Goal: Complete application form: Complete application form

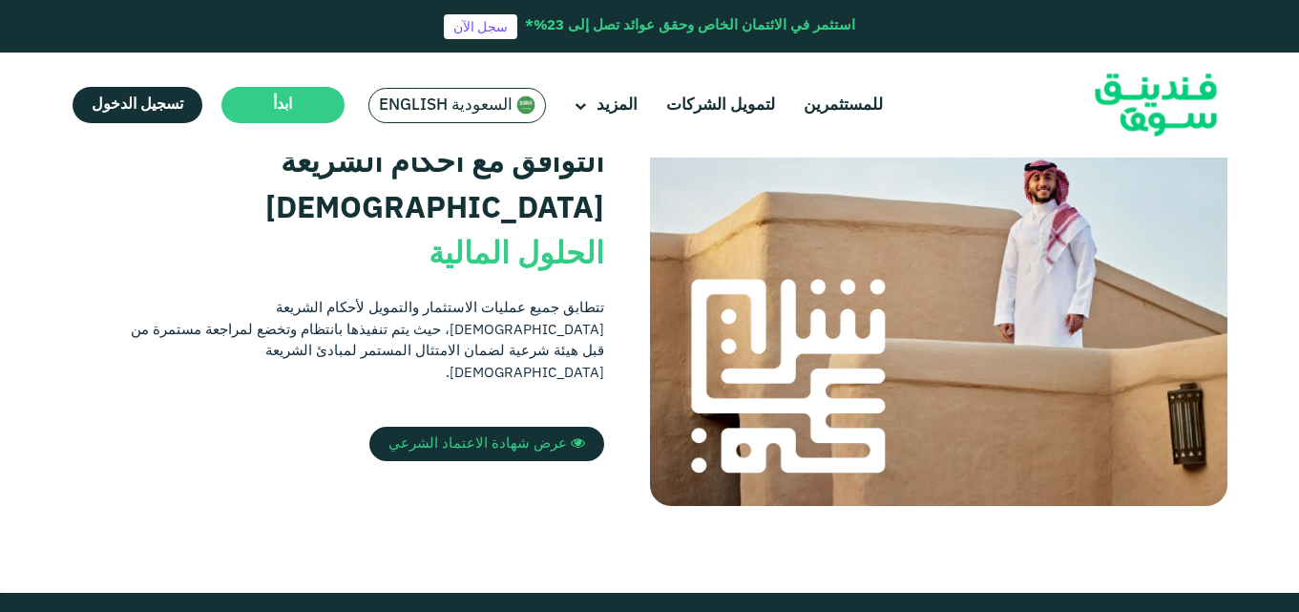
scroll to position [573, 0]
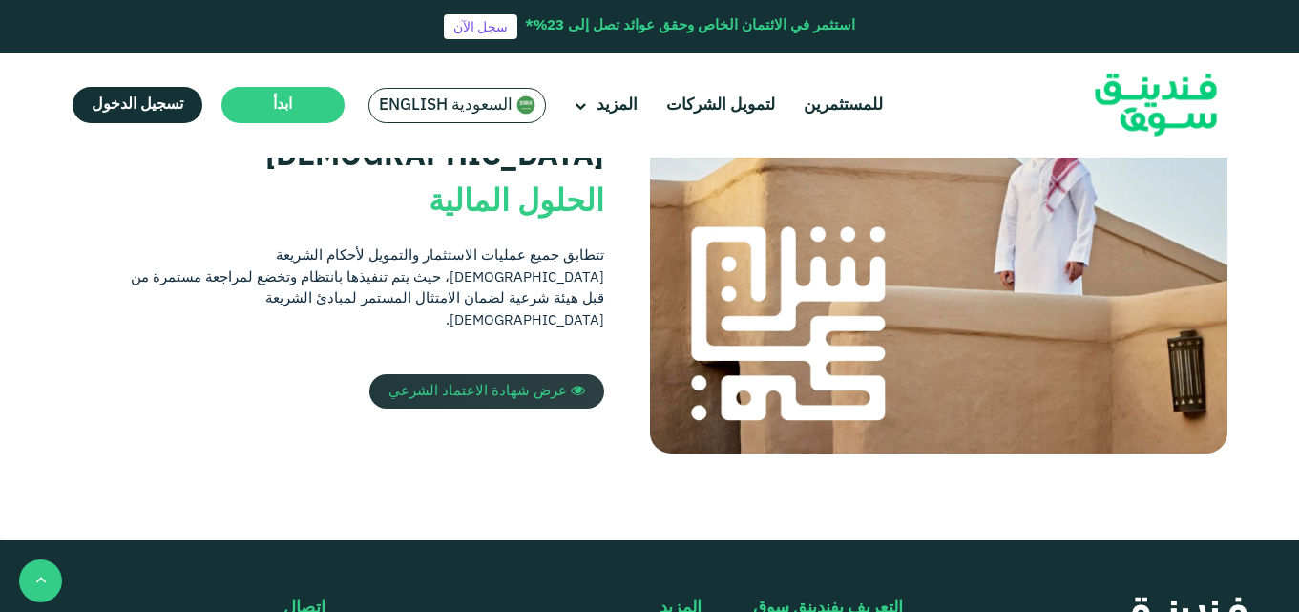
click at [572, 385] on icon at bounding box center [578, 392] width 14 height 14
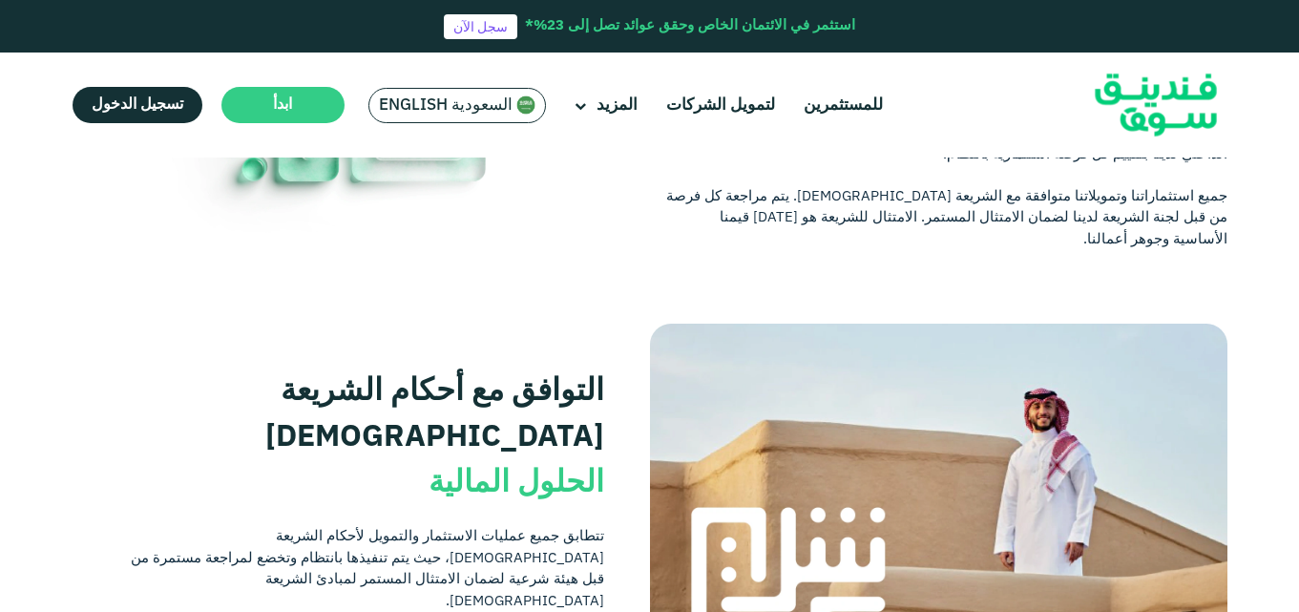
scroll to position [286, 0]
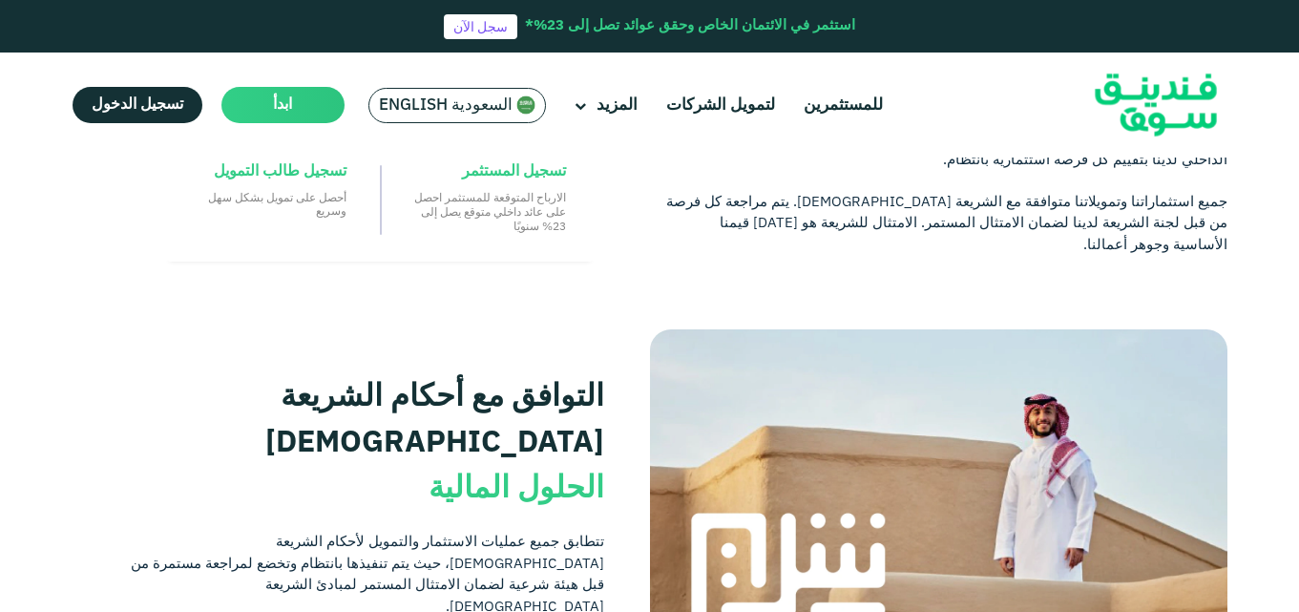
click at [303, 113] on main "ابدأ" at bounding box center [282, 105] width 123 height 36
click at [322, 102] on main "ابدأ" at bounding box center [282, 105] width 123 height 36
click at [295, 192] on p "‏أحصل على تمويل بشكل ‏سهل وسريع" at bounding box center [270, 204] width 153 height 28
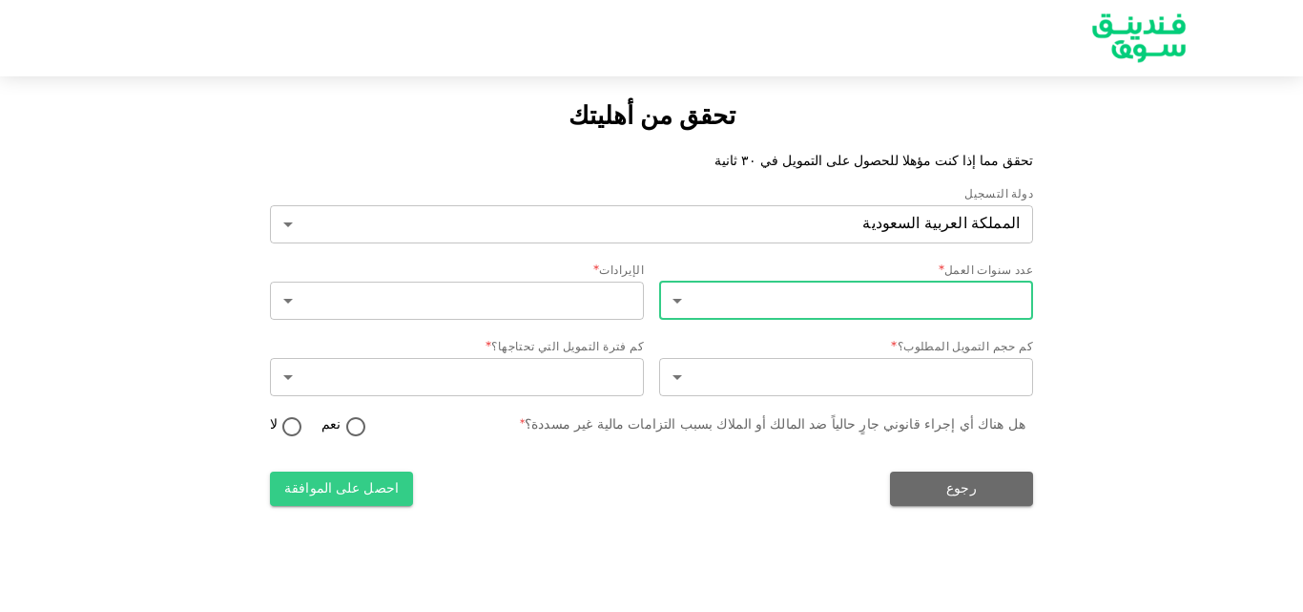
click at [876, 291] on body "تحقق من أهليتك تحقق مما إذا كنت مؤهلا للحصول على التمويل في ٣٠ ثانية دولة التسج…" at bounding box center [651, 306] width 1303 height 612
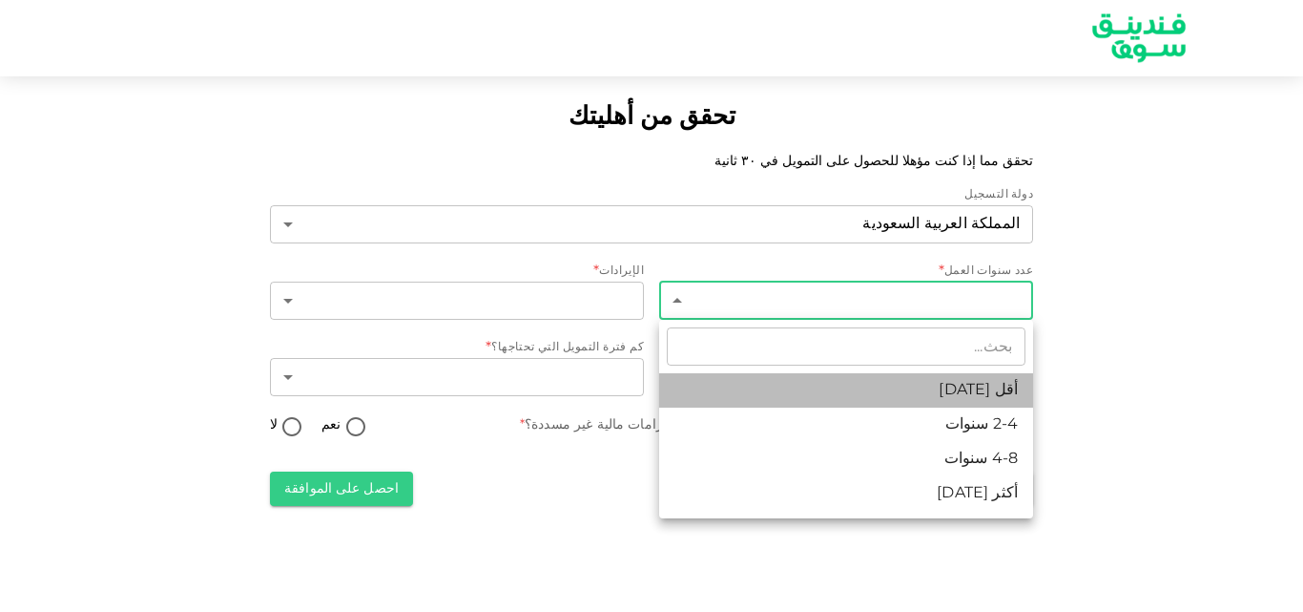
click at [1006, 385] on li "أقل [DATE]" at bounding box center [846, 390] width 374 height 34
type input "1"
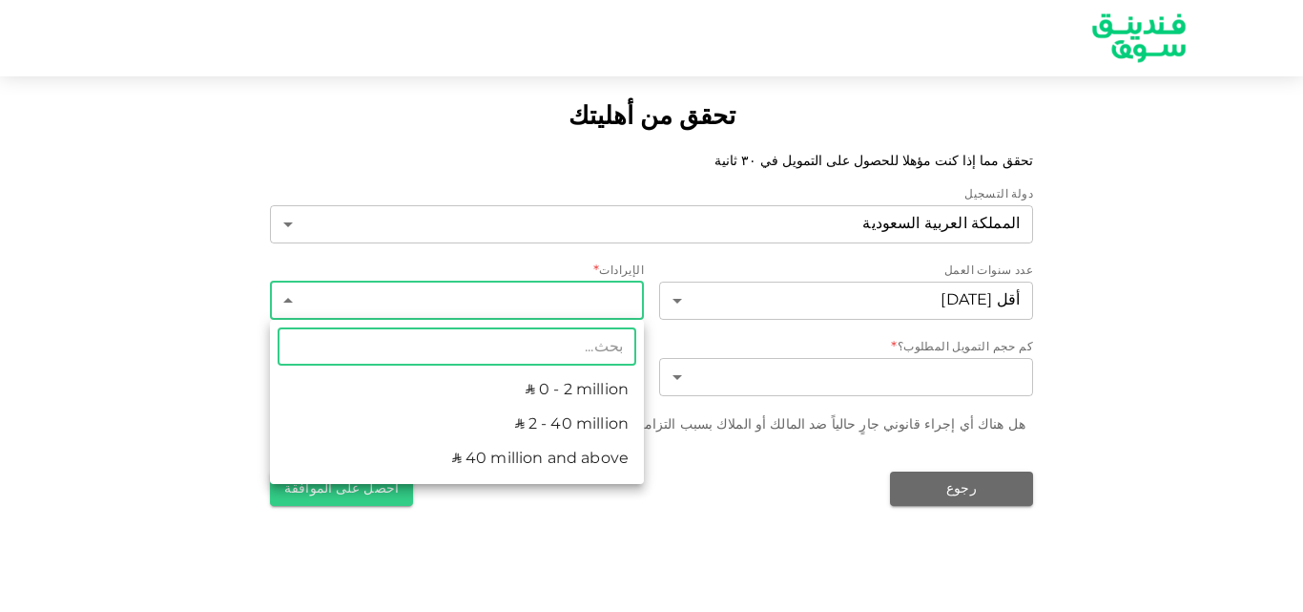
click at [584, 293] on body "تحقق من أهليتك تحقق مما إذا كنت مؤهلا للحصول على التمويل في ٣٠ ثانية دولة التسج…" at bounding box center [651, 306] width 1303 height 612
click at [830, 504] on div at bounding box center [651, 306] width 1303 height 612
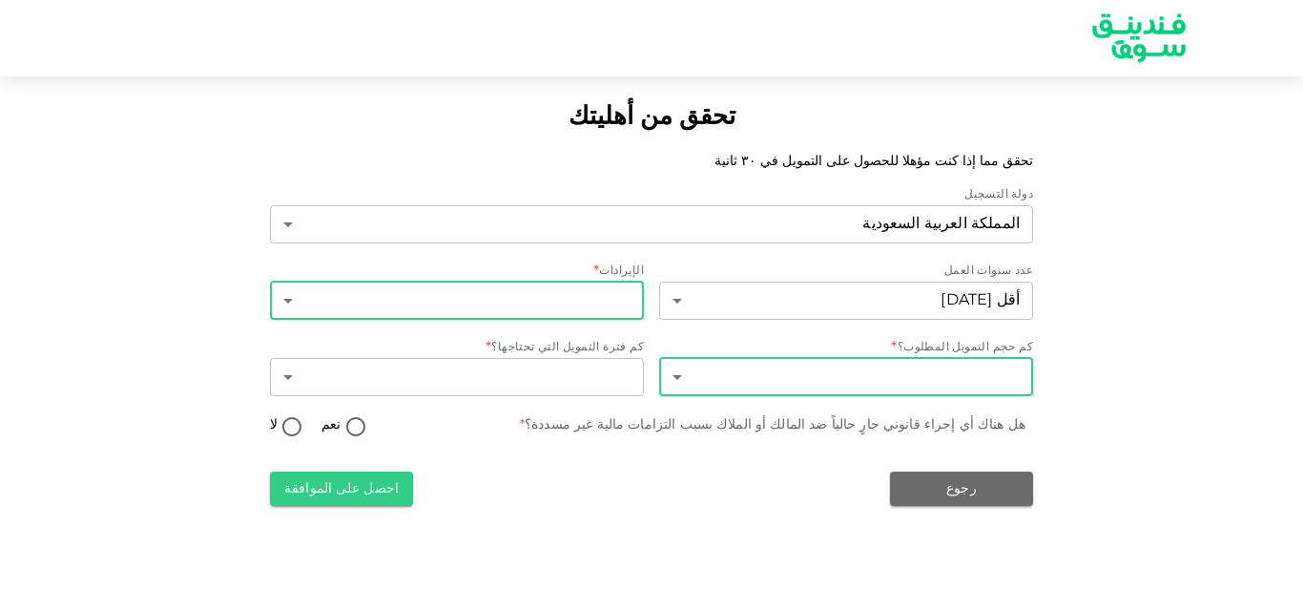
click at [891, 369] on body "تحقق من أهليتك تحقق مما إذا كنت مؤهلا للحصول على التمويل في ٣٠ ثانية دولة التسج…" at bounding box center [651, 306] width 1303 height 612
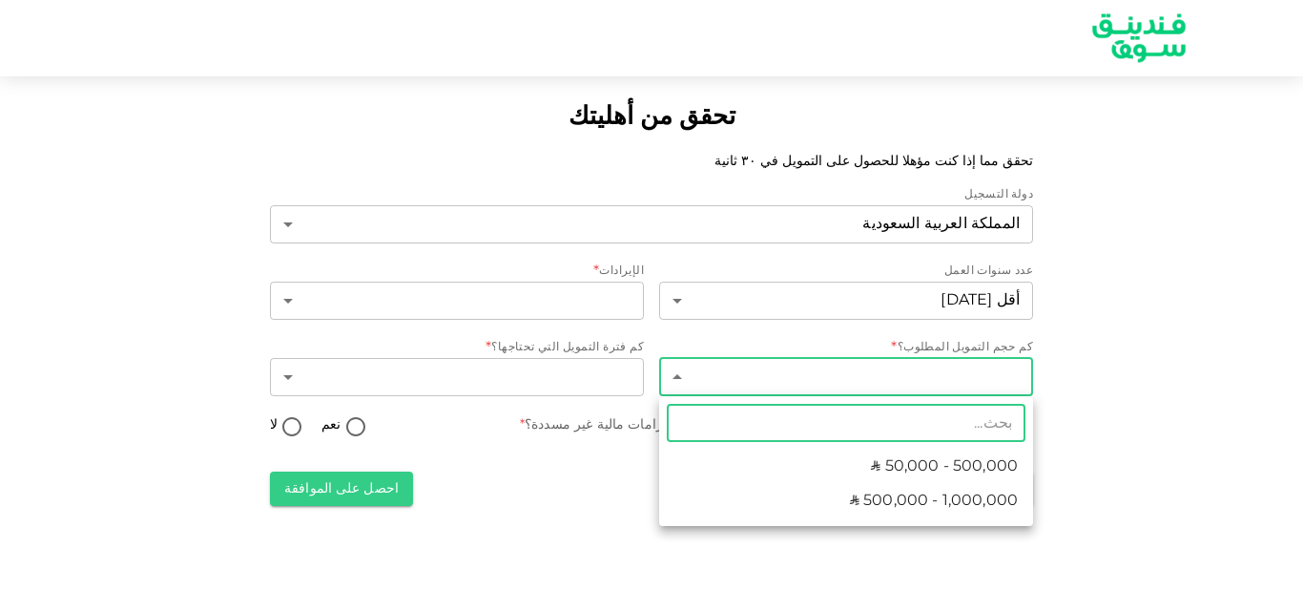
click at [825, 455] on li "ʢ 50,000 - 500,000" at bounding box center [846, 466] width 374 height 34
type input "1"
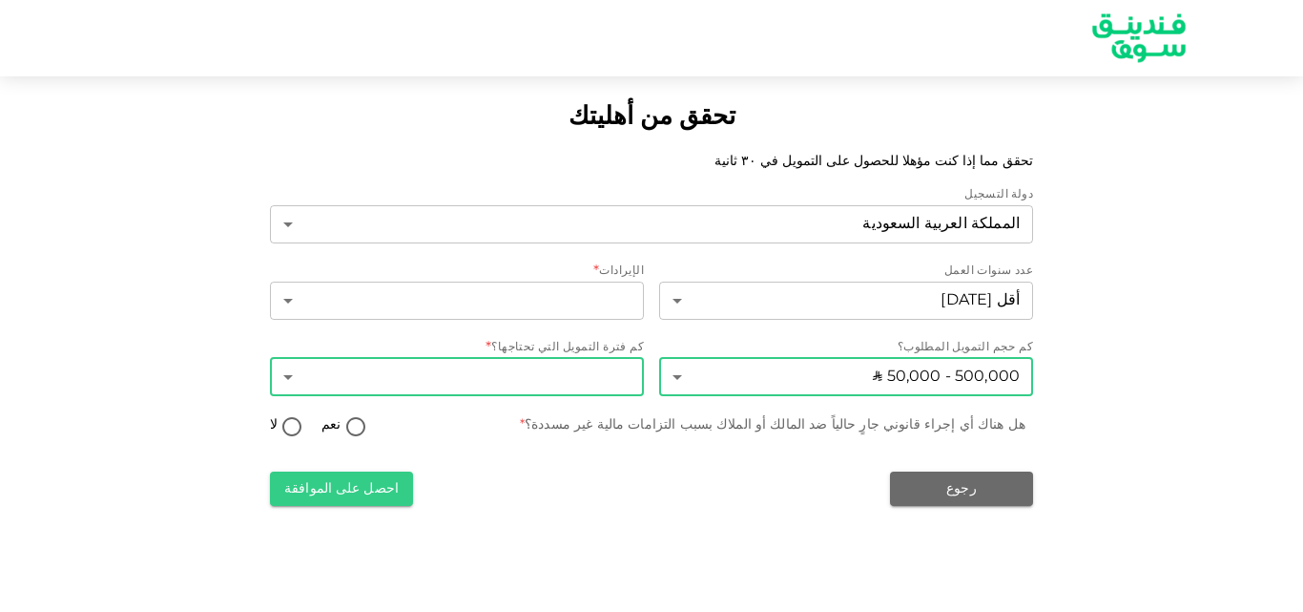
click at [591, 377] on body "تحقق من أهليتك تحقق مما إذا كنت مؤهلا للحصول على التمويل في ٣٠ ثانية دولة التسج…" at bounding box center [651, 306] width 1303 height 612
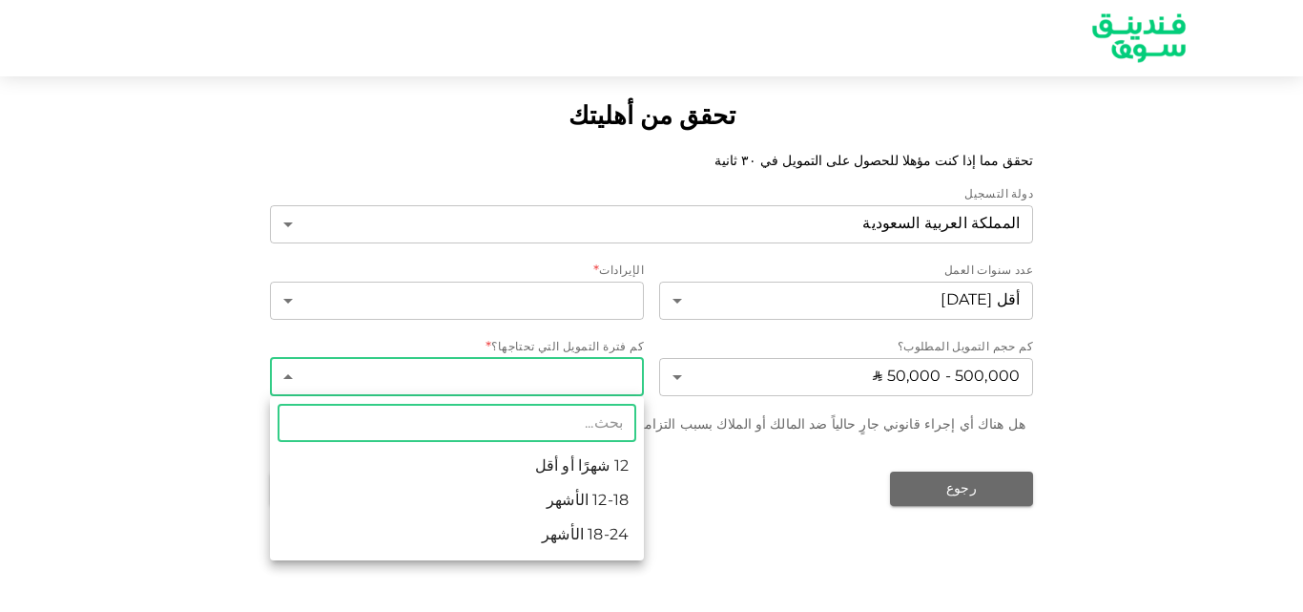
click at [614, 542] on li "18-24 الأشهر" at bounding box center [457, 535] width 374 height 34
type input "3"
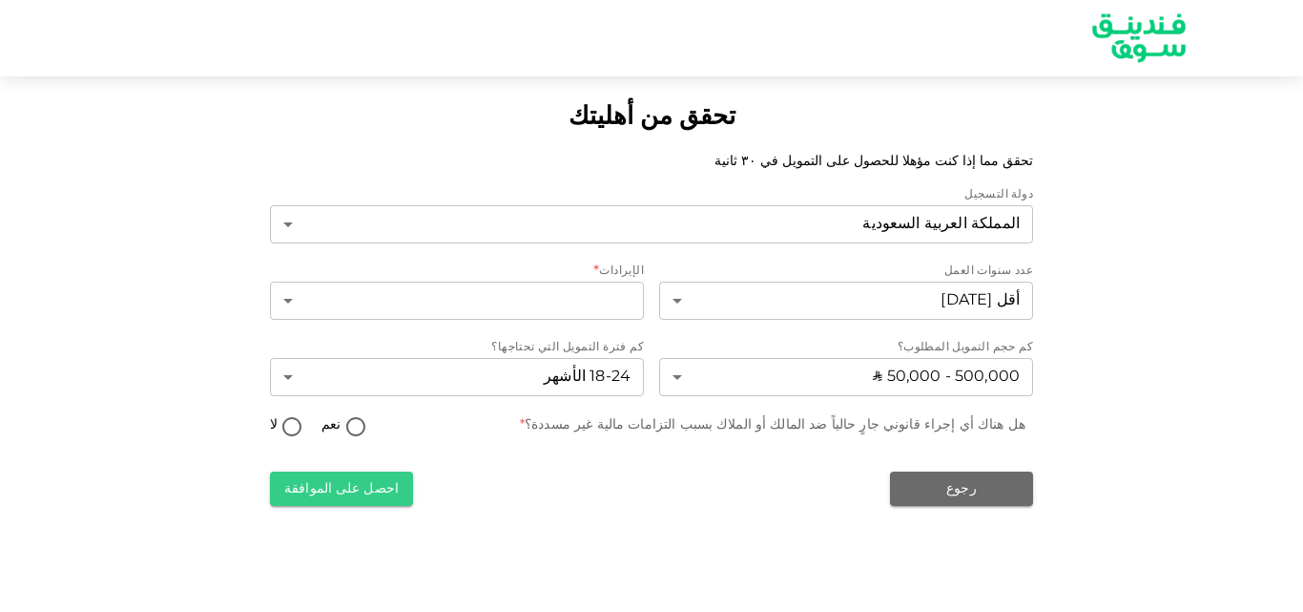
click at [762, 513] on div "تحقق من أهليتك تحقق مما إذا كنت مؤهلا للحصول على التمويل في ٣٠ ثانية دولة التسج…" at bounding box center [651, 306] width 1303 height 612
click at [282, 420] on input "لا" at bounding box center [292, 428] width 29 height 26
radio input "true"
click at [360, 488] on button "احصل على الموافقة" at bounding box center [341, 488] width 143 height 34
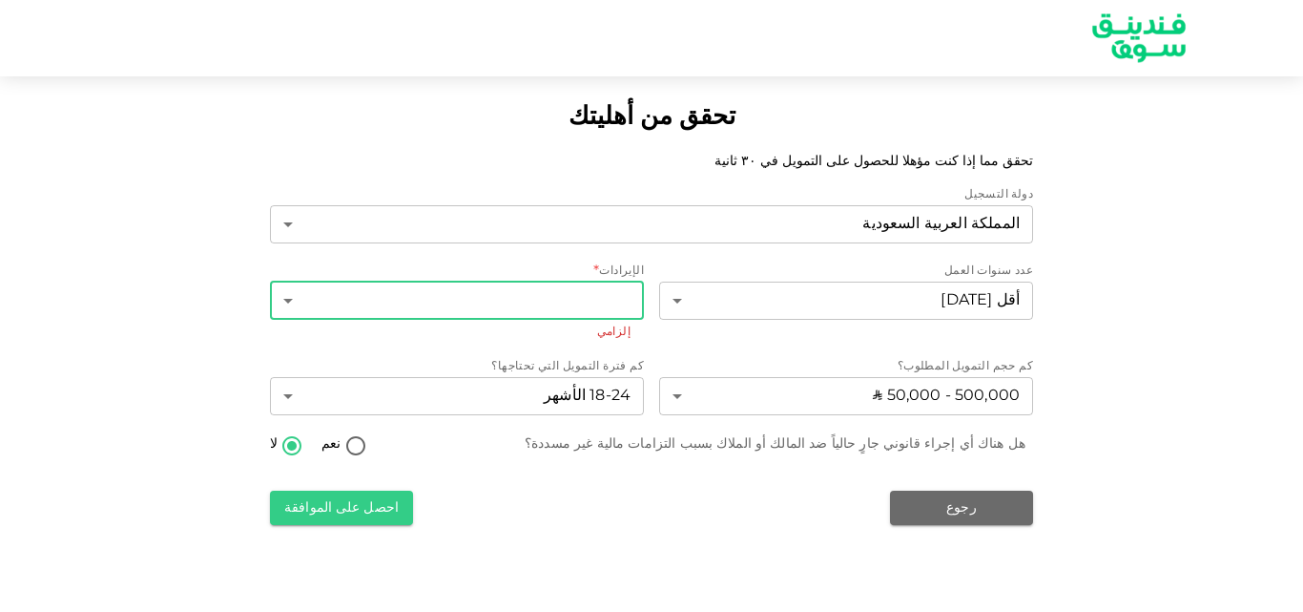
click at [615, 311] on body "تحقق من أهليتك تحقق مما إذا كنت مؤهلا للحصول على التمويل في ٣٠ ثانية دولة التسج…" at bounding box center [651, 306] width 1303 height 612
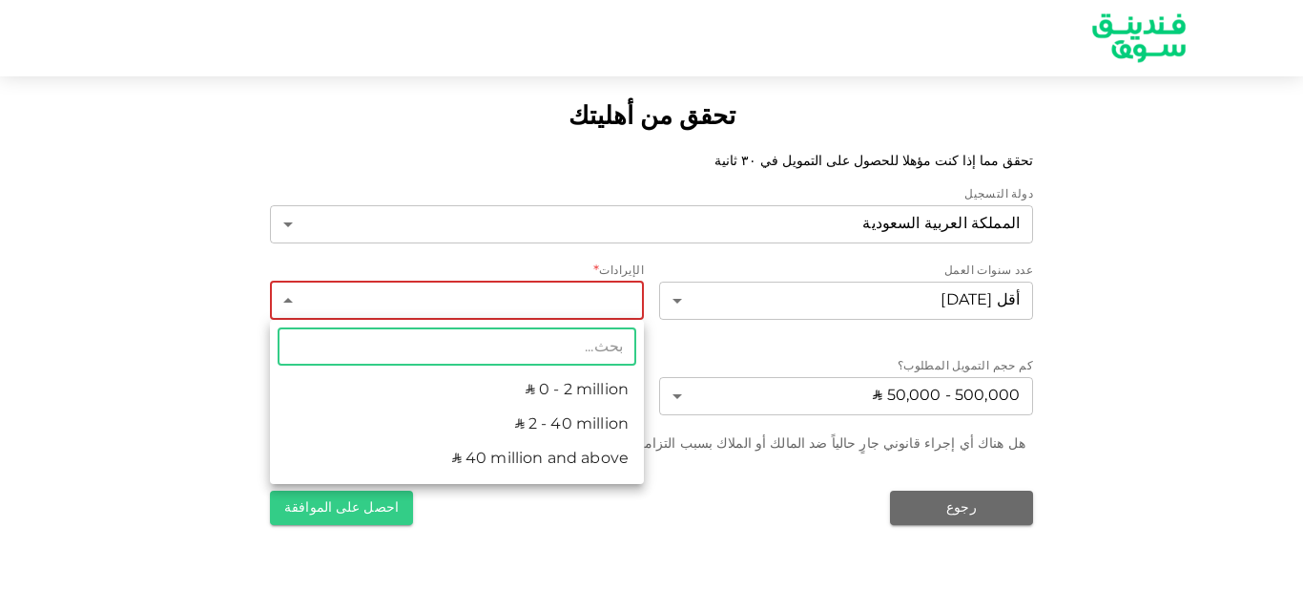
click at [603, 387] on li "ʢ 0 - 2 million" at bounding box center [457, 390] width 374 height 34
type input "1"
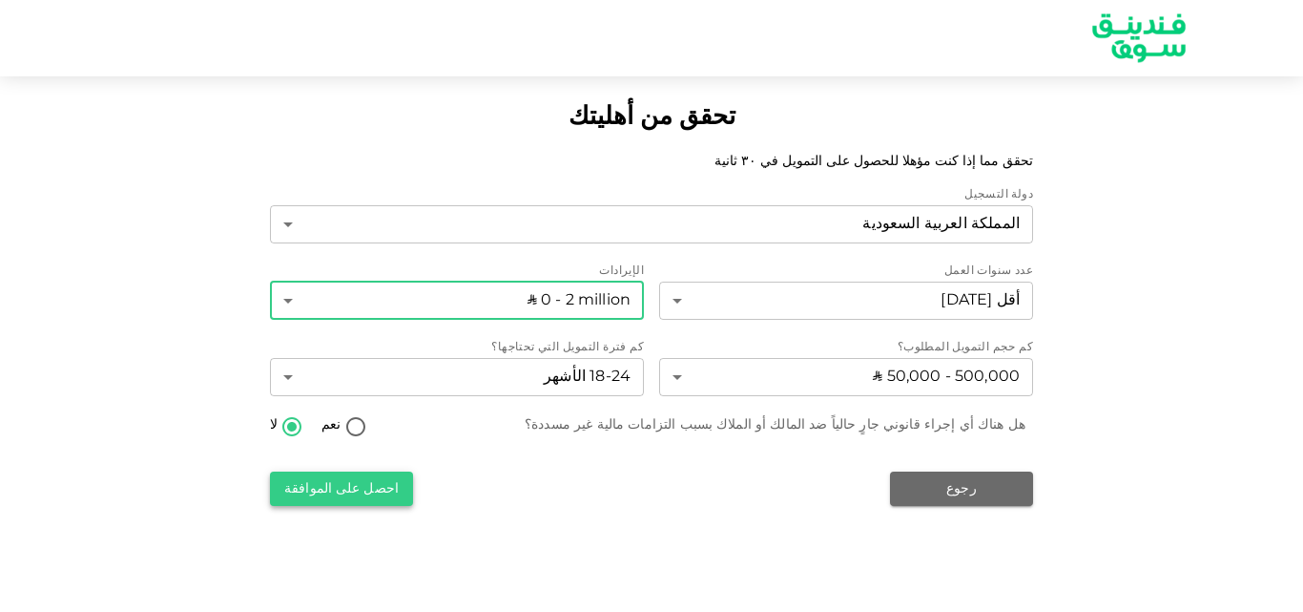
click at [383, 484] on button "احصل على الموافقة" at bounding box center [341, 488] width 143 height 34
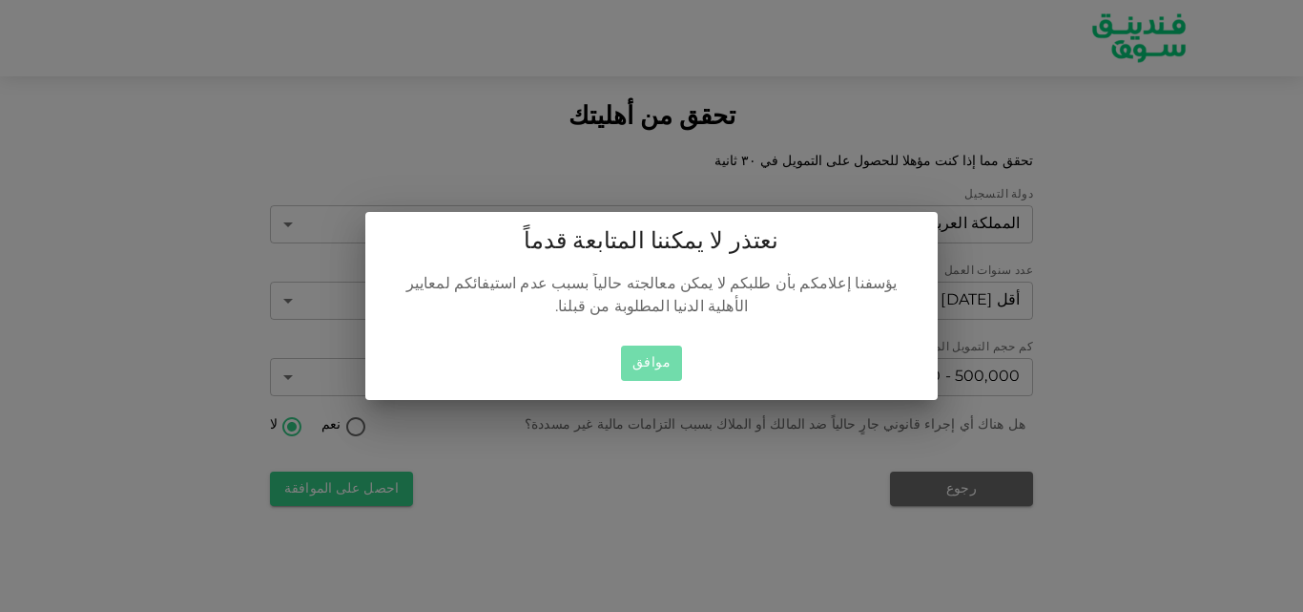
click at [651, 347] on button "موافق" at bounding box center [651, 362] width 61 height 35
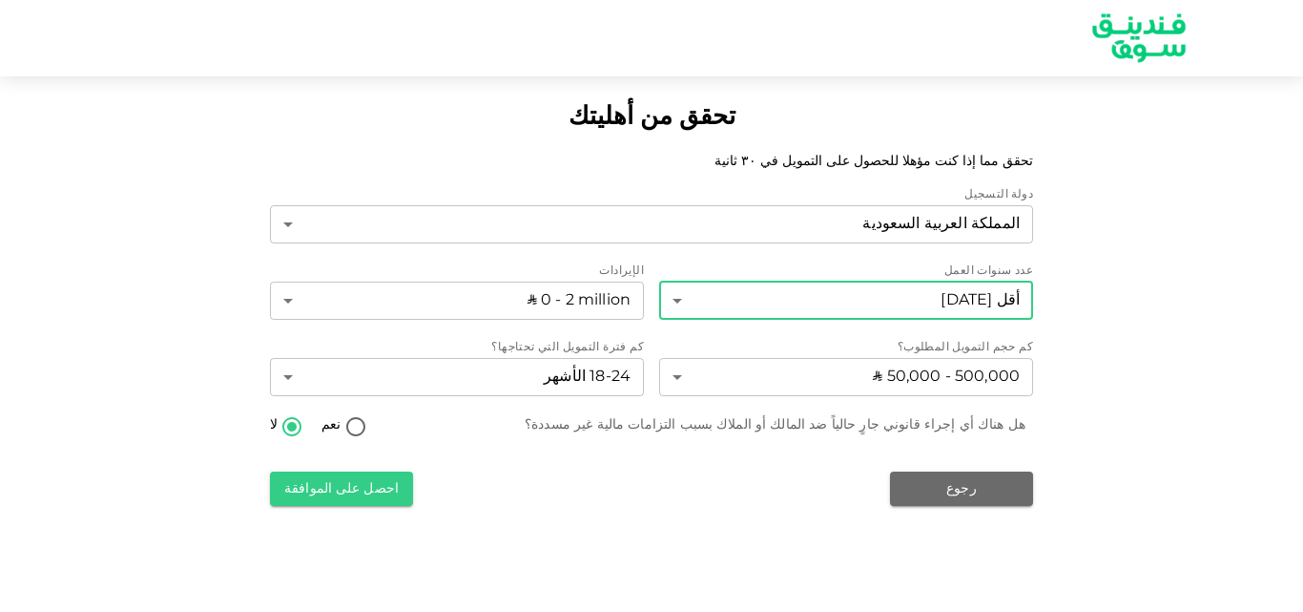
click at [839, 310] on body "تحقق من أهليتك تحقق مما إذا كنت مؤهلا للحصول على التمويل في ٣٠ ثانية دولة التسج…" at bounding box center [651, 306] width 1303 height 612
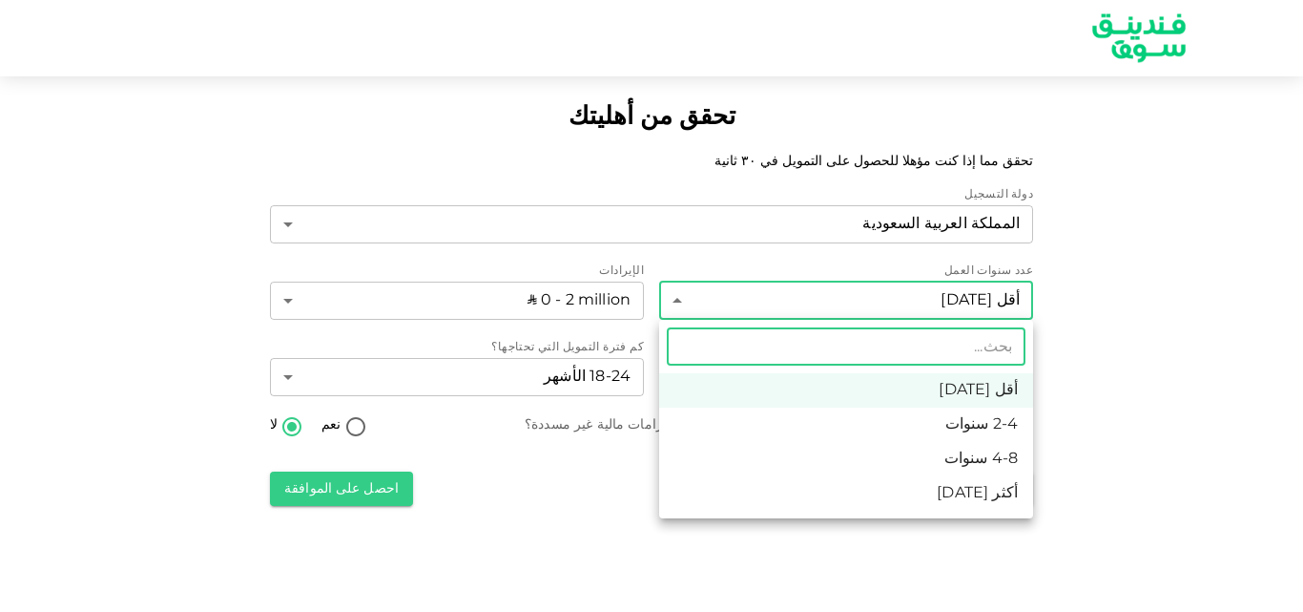
click at [968, 424] on li "2-4 سنوات" at bounding box center [846, 424] width 374 height 34
type input "2"
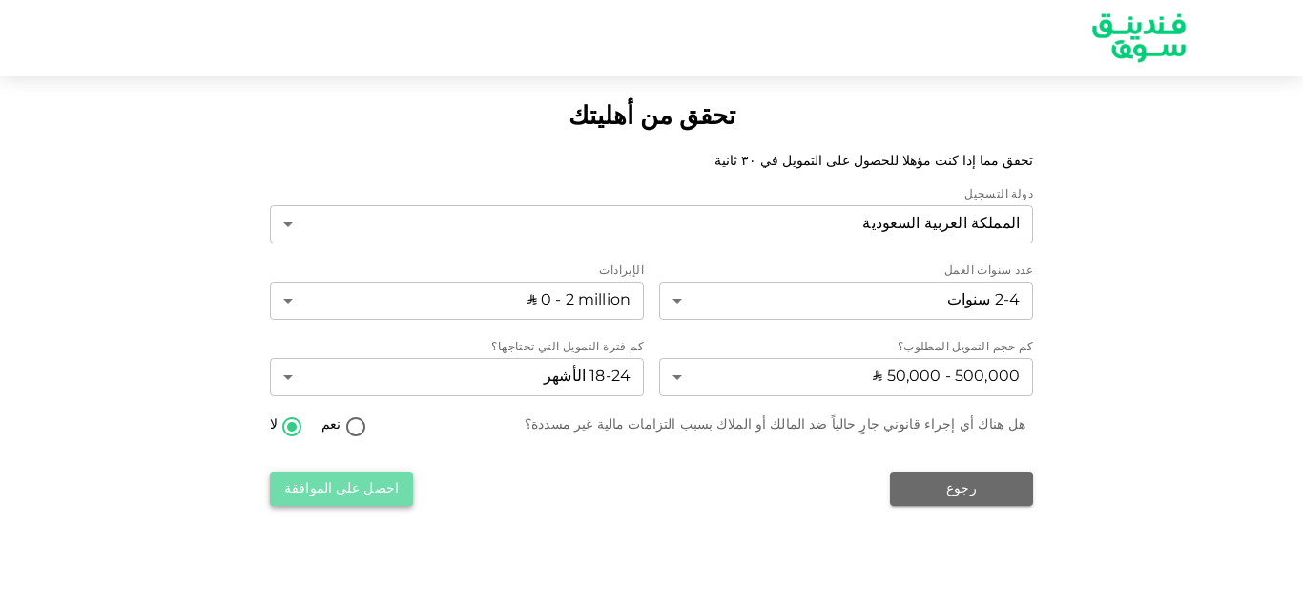
click at [375, 493] on button "احصل على الموافقة" at bounding box center [341, 488] width 143 height 34
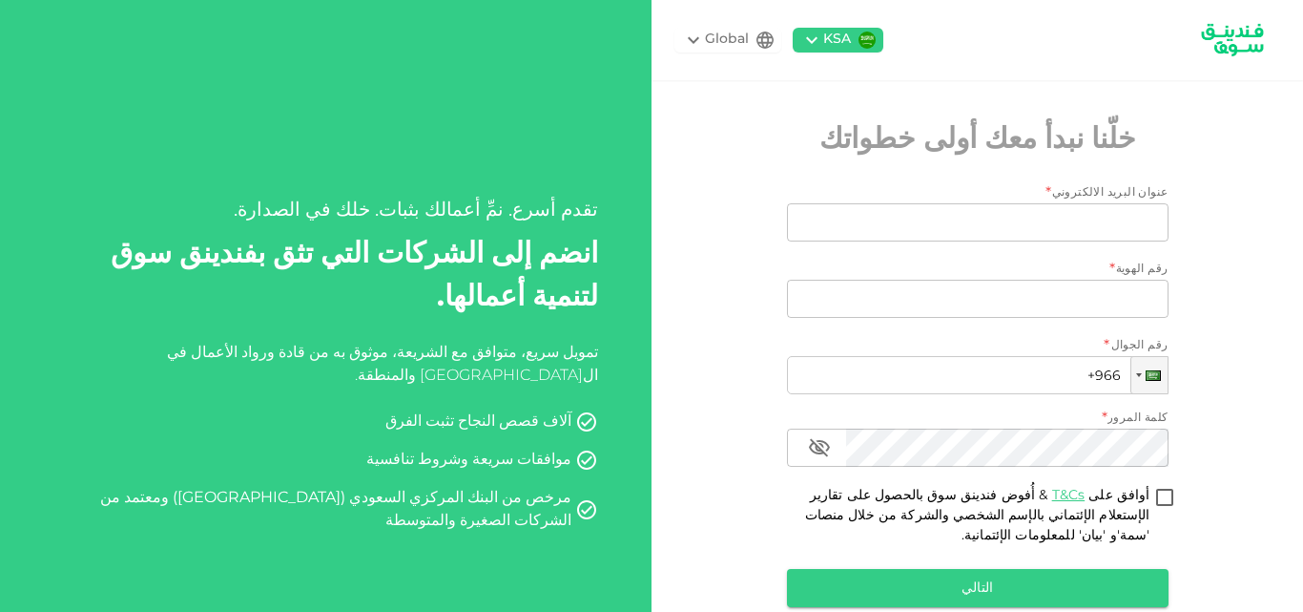
scroll to position [95, 0]
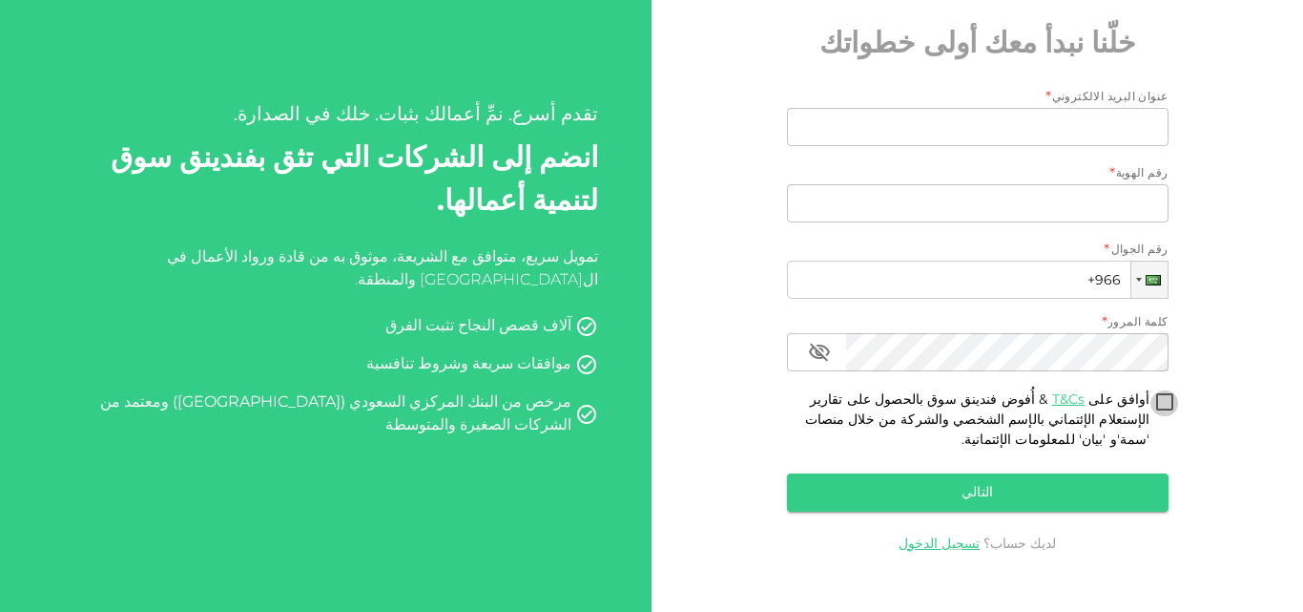
click at [1175, 409] on input "أوافق على T&Cs & أُفوض فندينق سوق بالحصول على تقارير الإستعلام الإئتماني بالإسم…" at bounding box center [1165, 403] width 29 height 26
checkbox input "true"
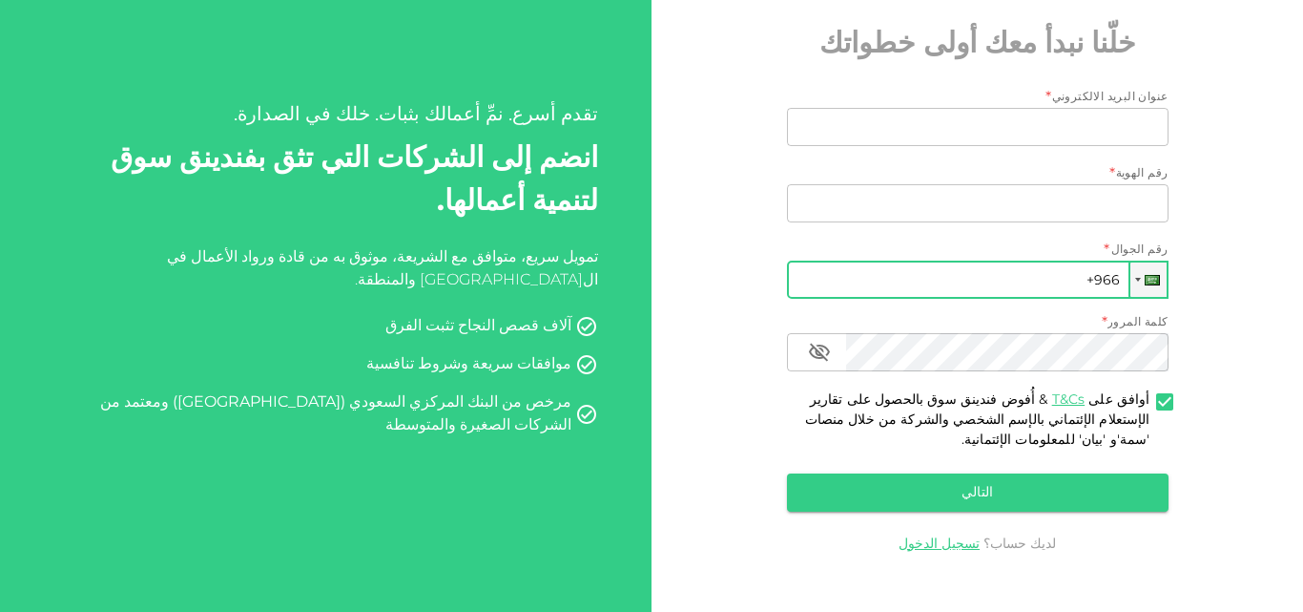
scroll to position [0, 0]
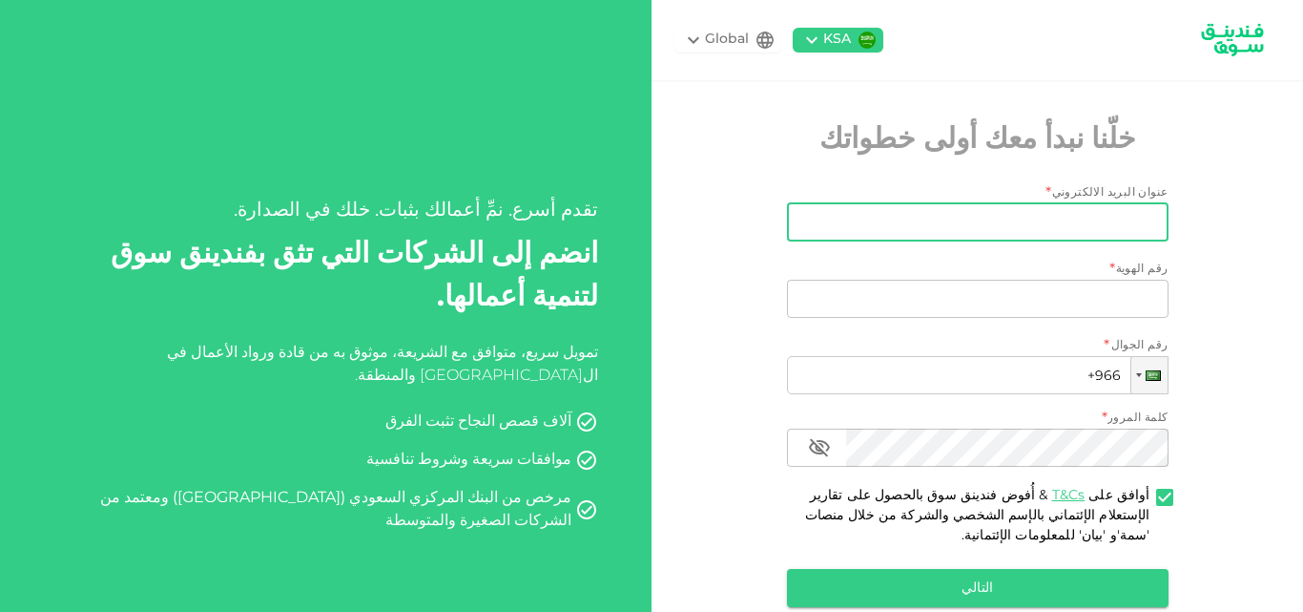
click at [1078, 226] on input "عنوان البريد الالكتروني" at bounding box center [988, 222] width 361 height 38
type input "shapanm321@gmail.com"
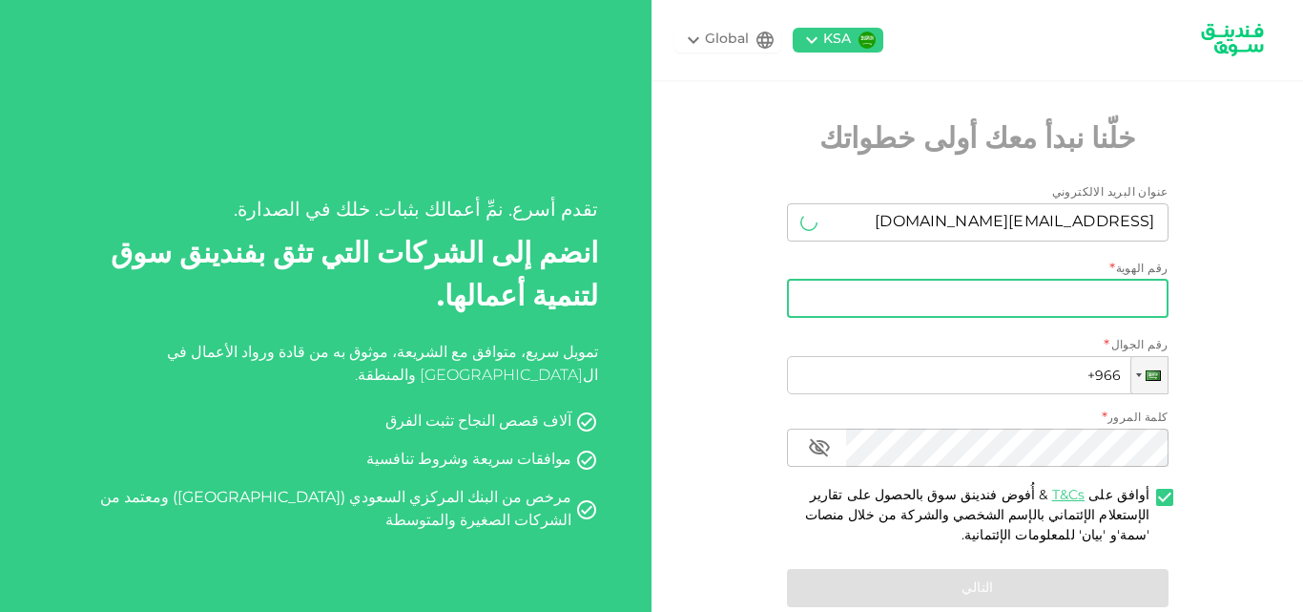
click at [1010, 291] on input "رقم الهوية" at bounding box center [978, 299] width 382 height 38
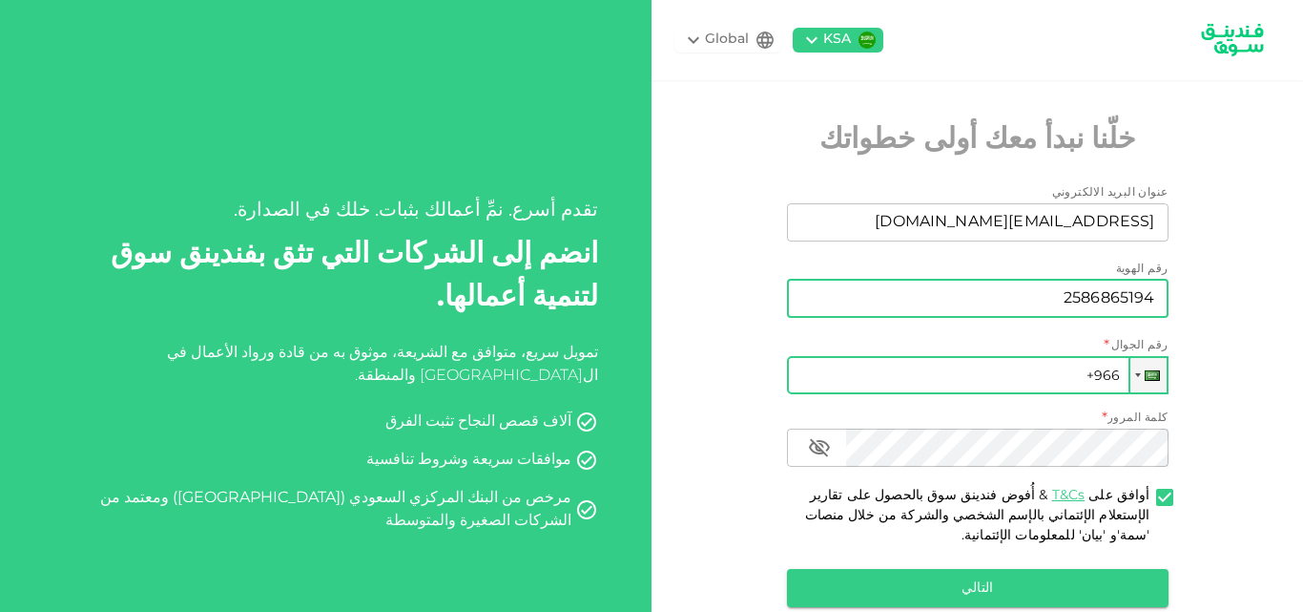
type input "2586865194"
click at [1109, 373] on input "+966" at bounding box center [978, 375] width 382 height 38
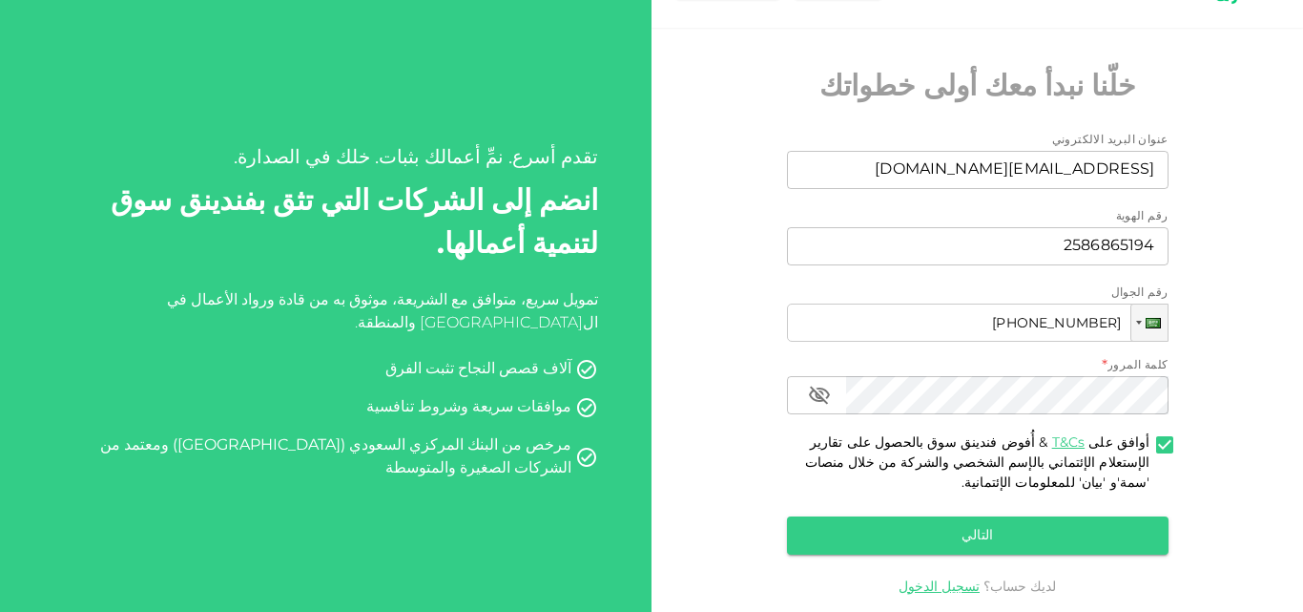
scroll to position [95, 0]
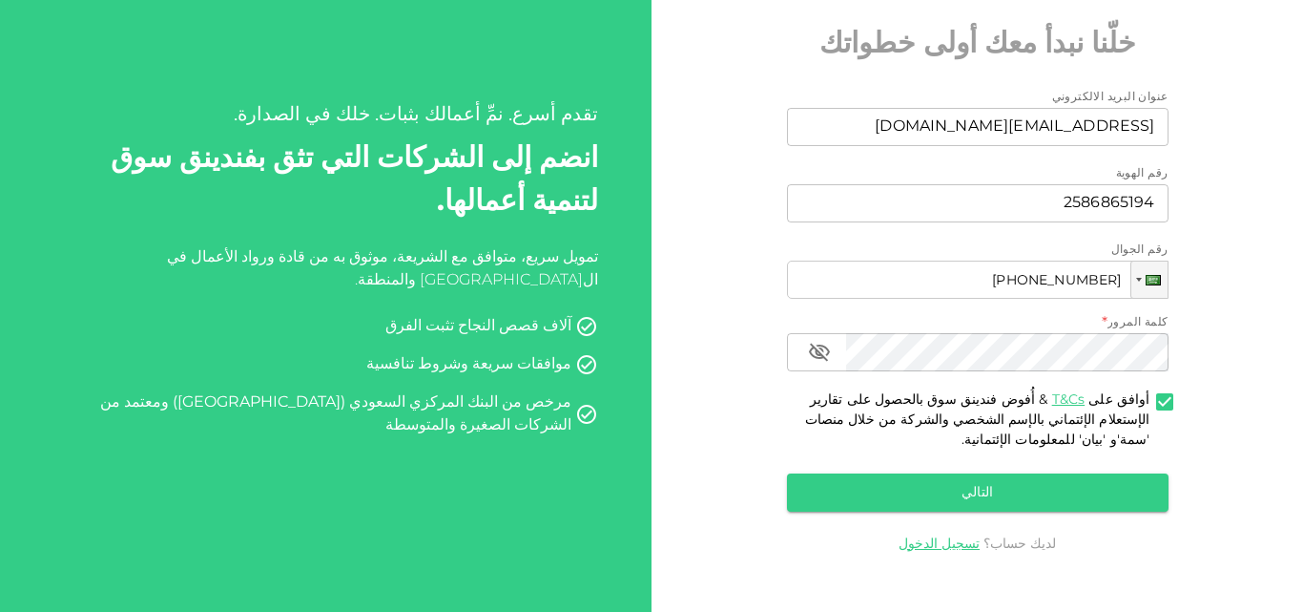
type input "+966 545 109 069"
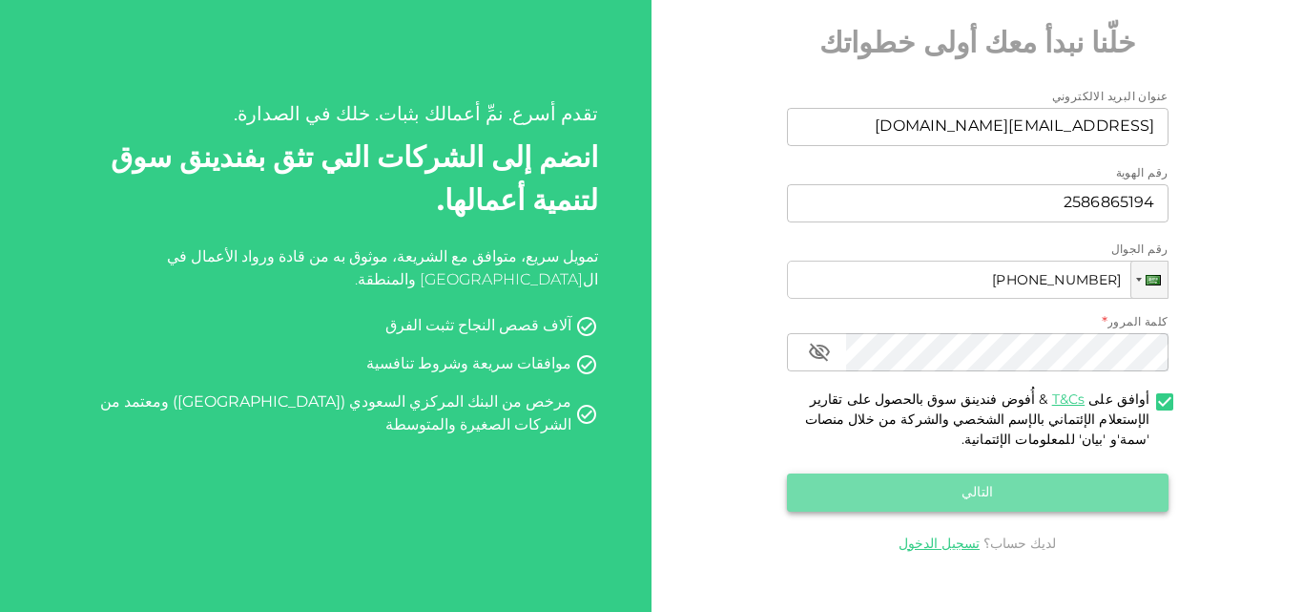
click at [1070, 490] on button "التالي" at bounding box center [978, 492] width 382 height 38
click at [975, 498] on button "التالي" at bounding box center [978, 492] width 382 height 38
